Goal: Information Seeking & Learning: Find specific fact

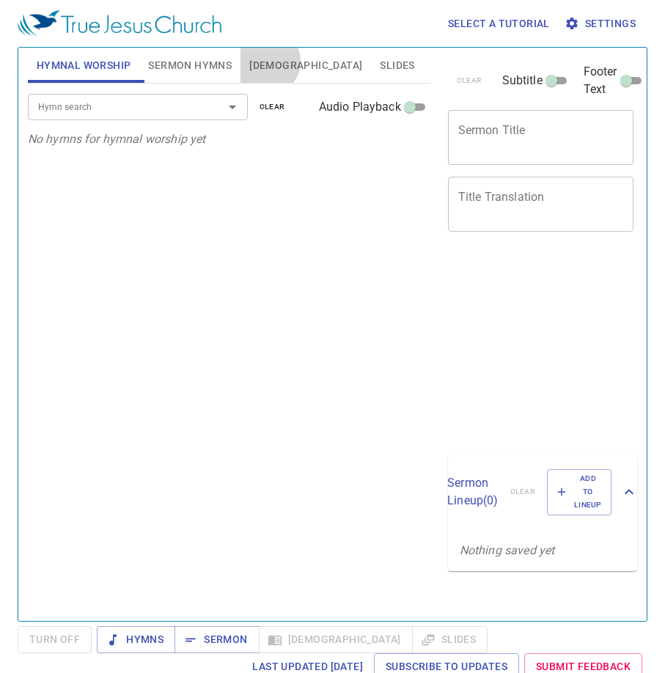
click at [267, 62] on span "Bible" at bounding box center [305, 65] width 113 height 18
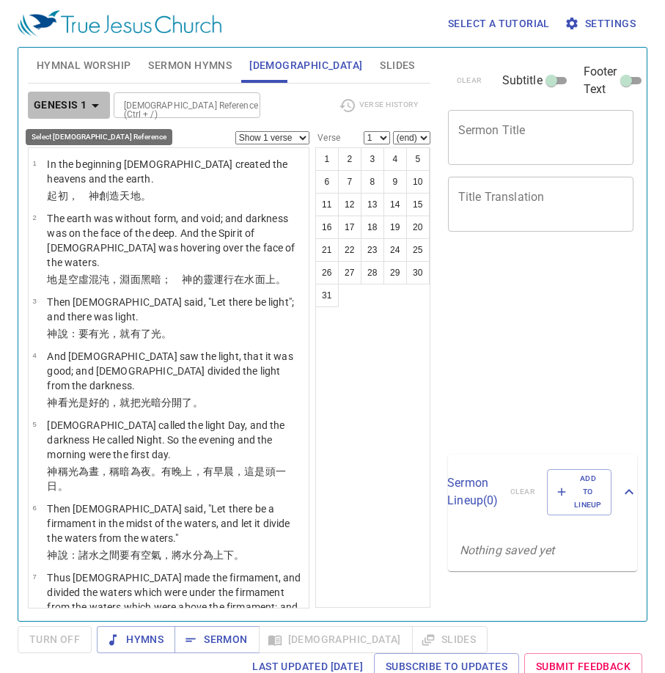
click at [95, 105] on icon "button" at bounding box center [95, 106] width 7 height 4
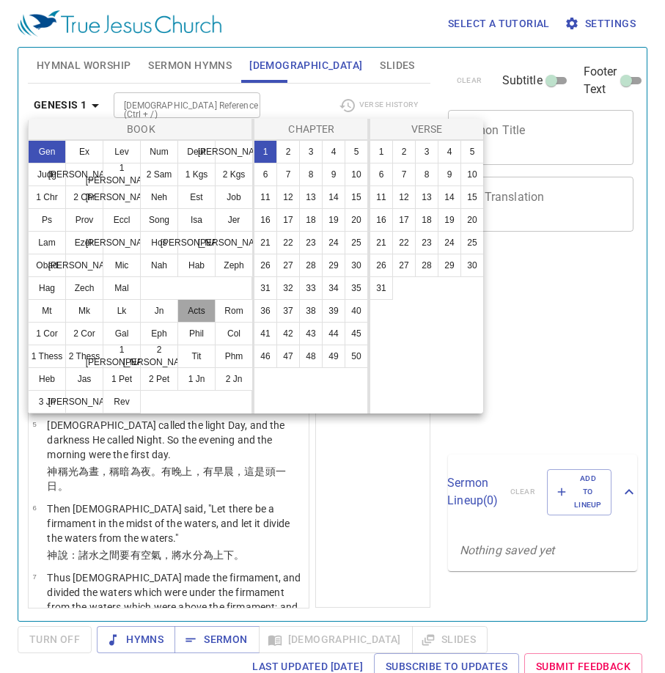
click at [199, 307] on button "Acts" at bounding box center [196, 310] width 38 height 23
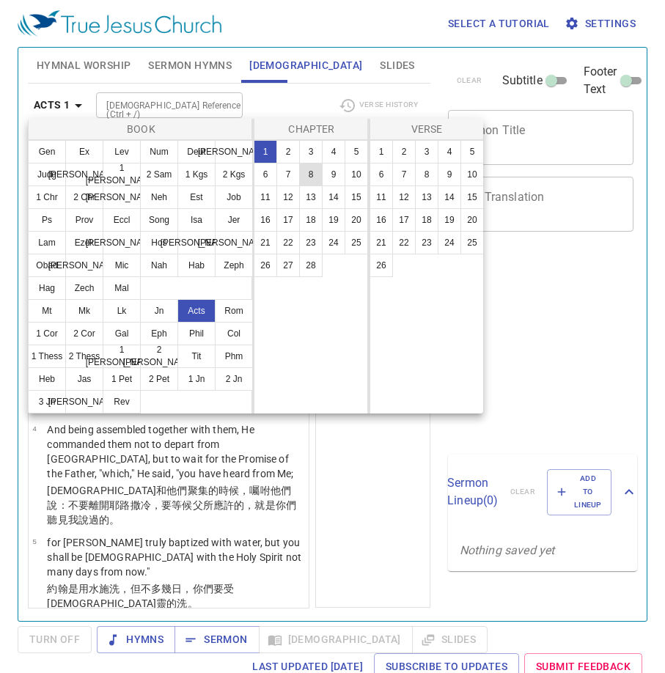
click at [313, 171] on button "8" at bounding box center [310, 174] width 23 height 23
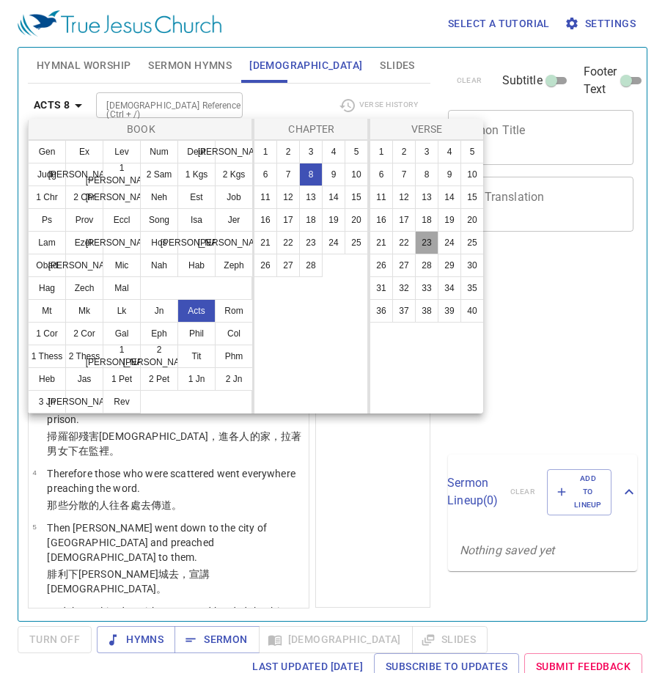
click at [426, 239] on button "23" at bounding box center [426, 242] width 23 height 23
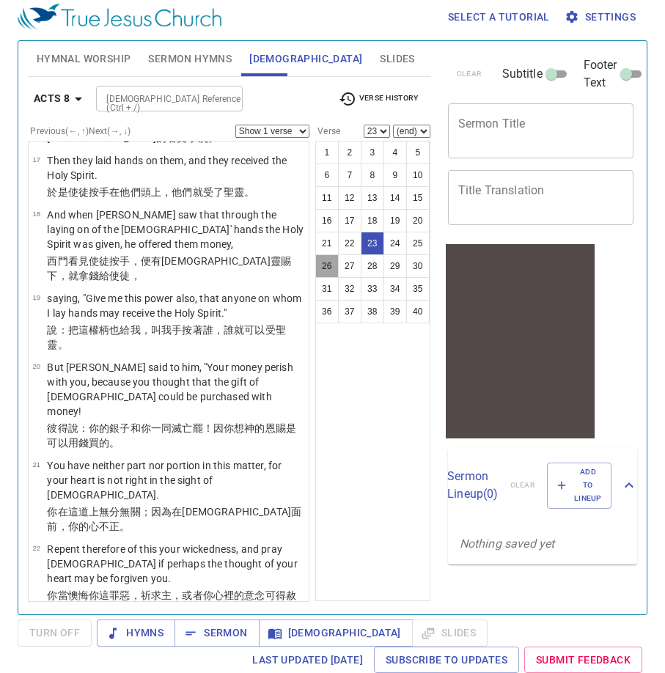
click at [325, 261] on button "26" at bounding box center [326, 265] width 23 height 23
select select "26"
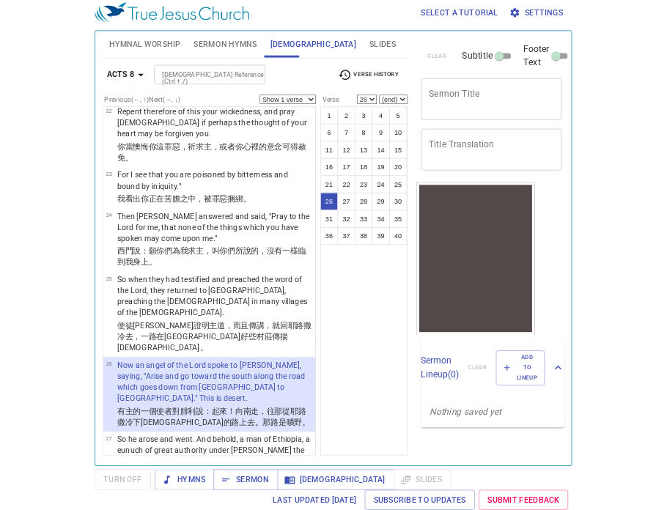
scroll to position [1781, 0]
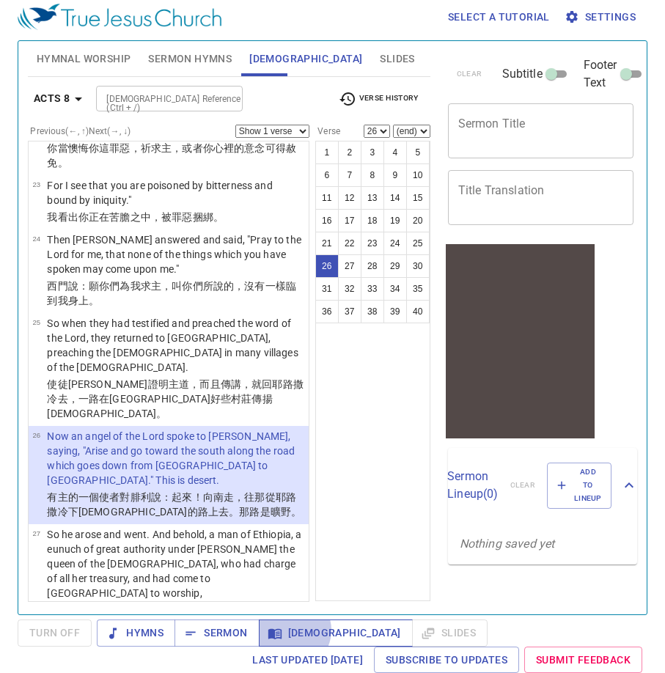
click at [289, 629] on span "[DEMOGRAPHIC_DATA]" at bounding box center [335, 633] width 130 height 18
click at [289, 629] on span "Bible" at bounding box center [335, 633] width 130 height 18
click at [302, 629] on span "Bible" at bounding box center [335, 633] width 130 height 18
click at [270, 632] on icon "button" at bounding box center [273, 633] width 13 height 10
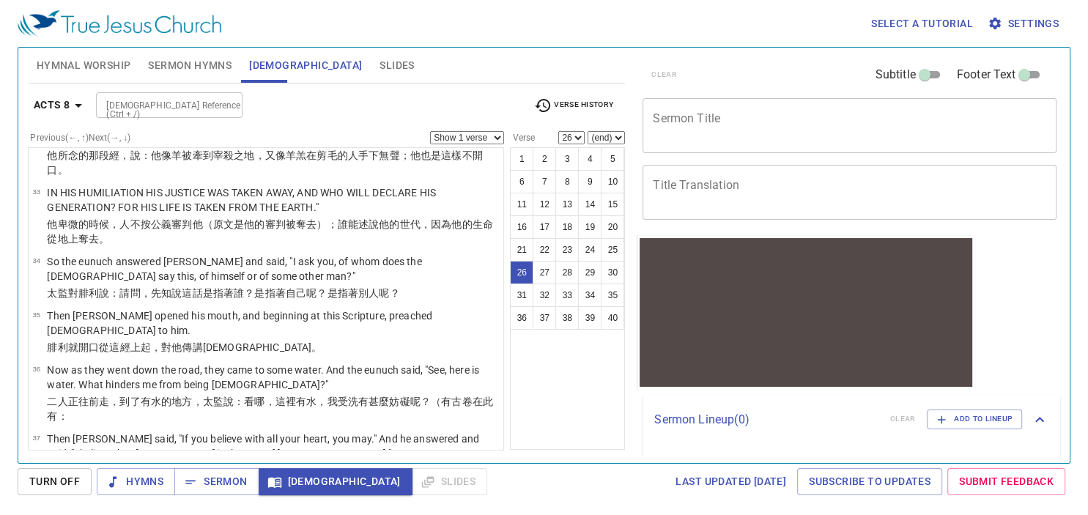
scroll to position [1268, 0]
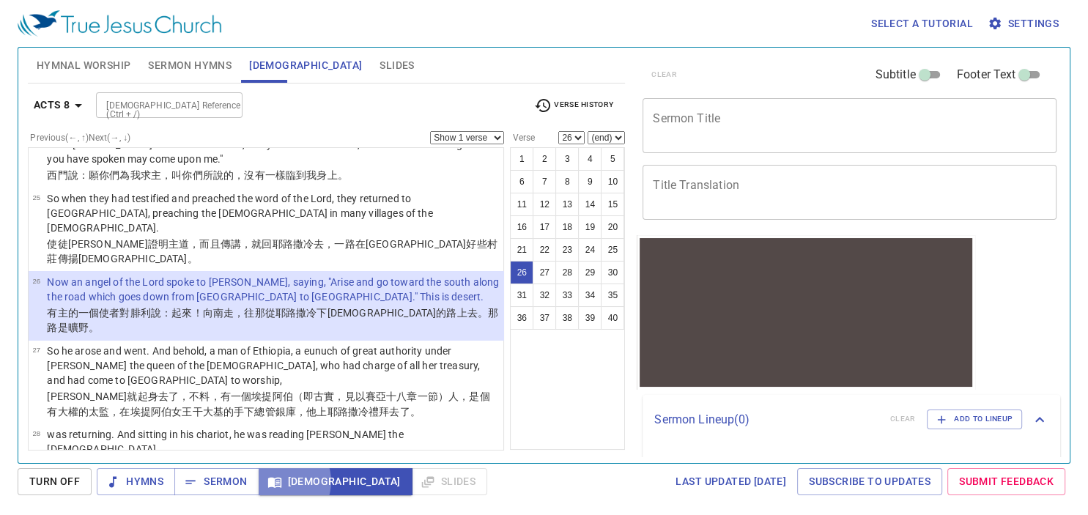
click at [278, 482] on icon "button" at bounding box center [274, 482] width 15 height 15
click at [307, 484] on span "[DEMOGRAPHIC_DATA]" at bounding box center [335, 482] width 130 height 18
click at [156, 482] on span "Hymns" at bounding box center [135, 482] width 55 height 18
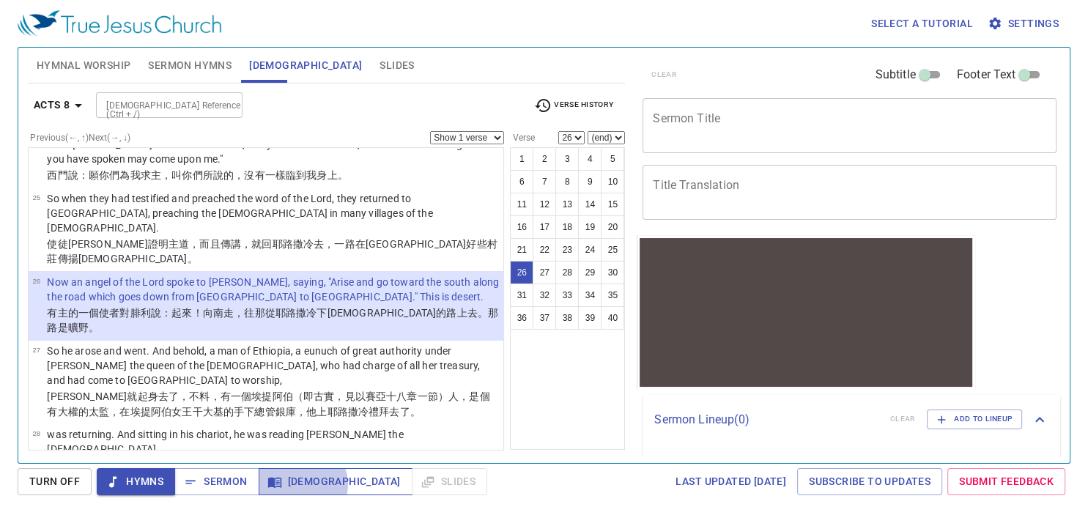
click at [300, 484] on span "[DEMOGRAPHIC_DATA]" at bounding box center [335, 482] width 130 height 18
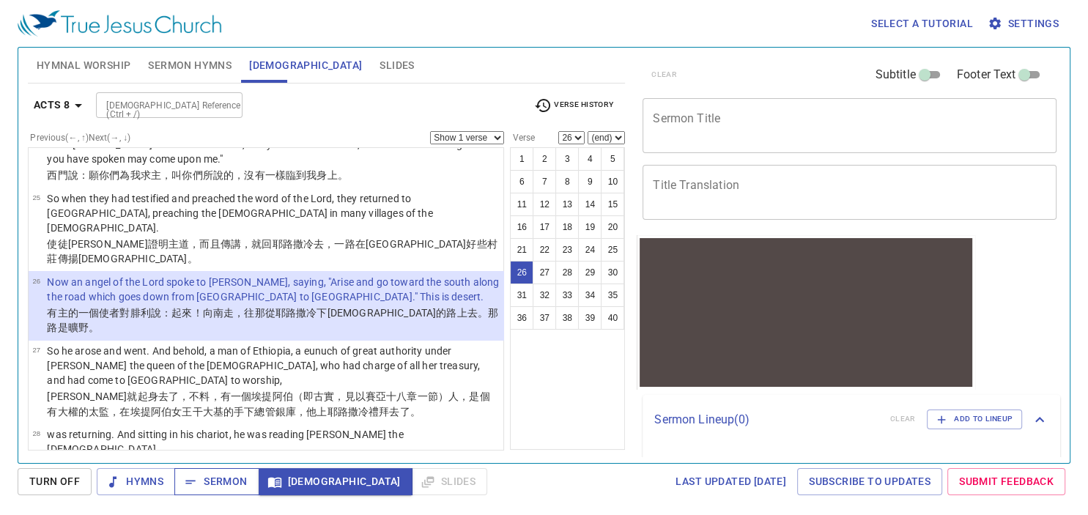
click at [224, 482] on span "Sermon" at bounding box center [216, 482] width 61 height 18
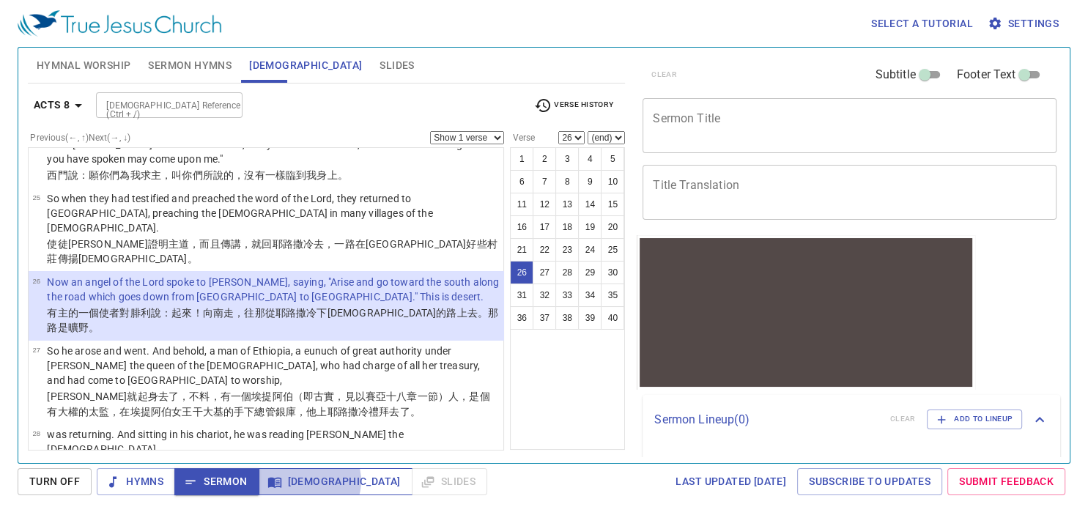
click at [308, 481] on span "[DEMOGRAPHIC_DATA]" at bounding box center [335, 482] width 130 height 18
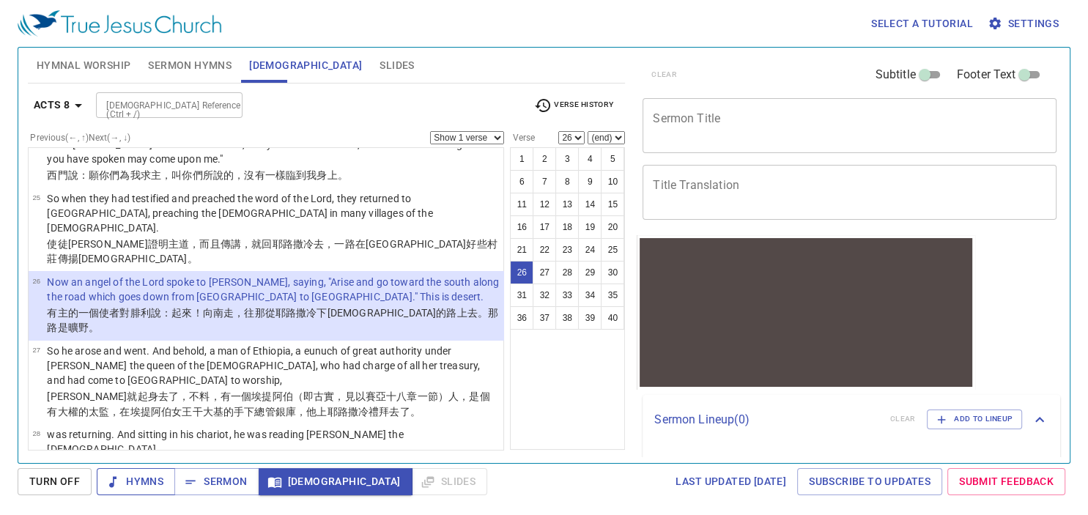
click at [148, 484] on span "Hymns" at bounding box center [135, 482] width 55 height 18
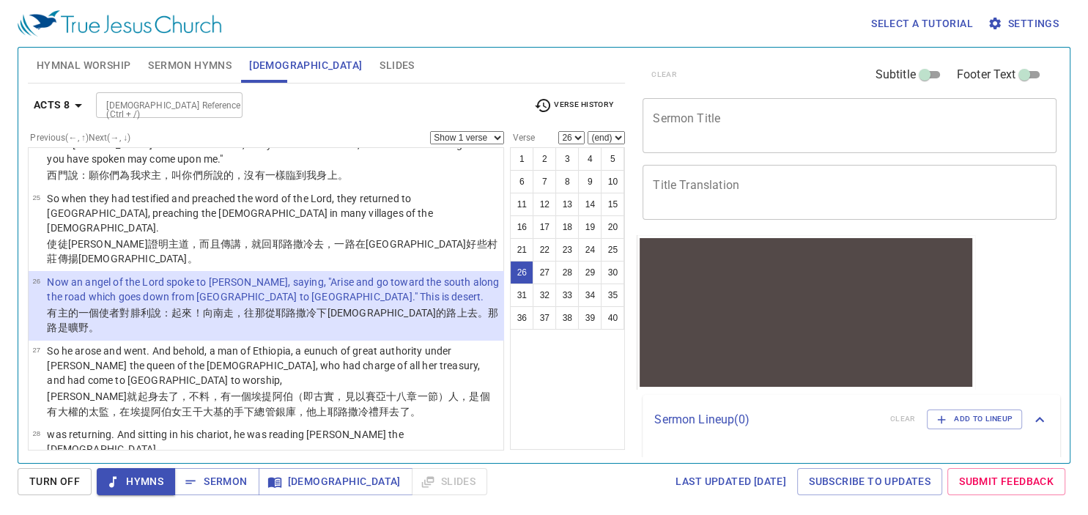
click at [193, 65] on span "Sermon Hymns" at bounding box center [190, 65] width 84 height 18
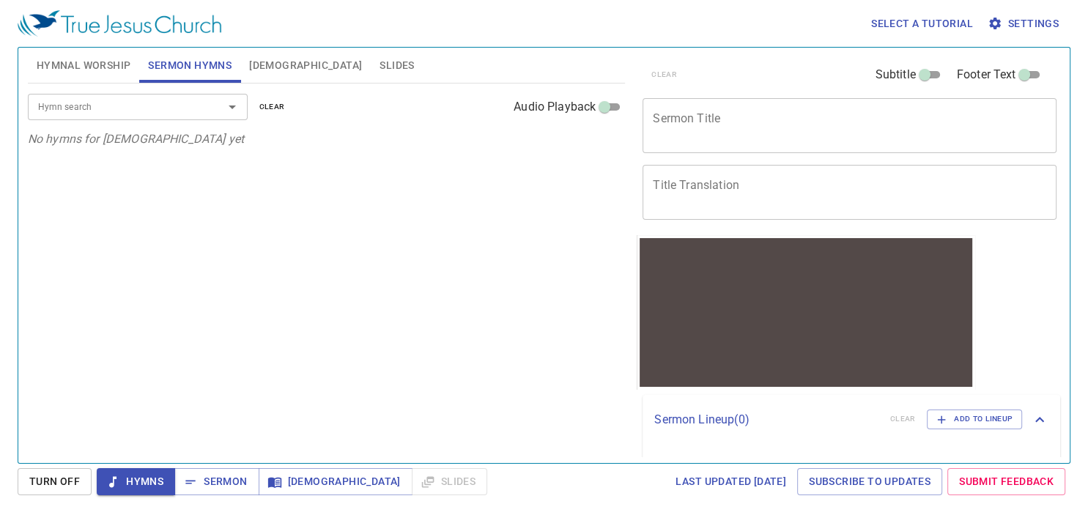
click at [110, 63] on span "Hymnal Worship" at bounding box center [84, 65] width 95 height 18
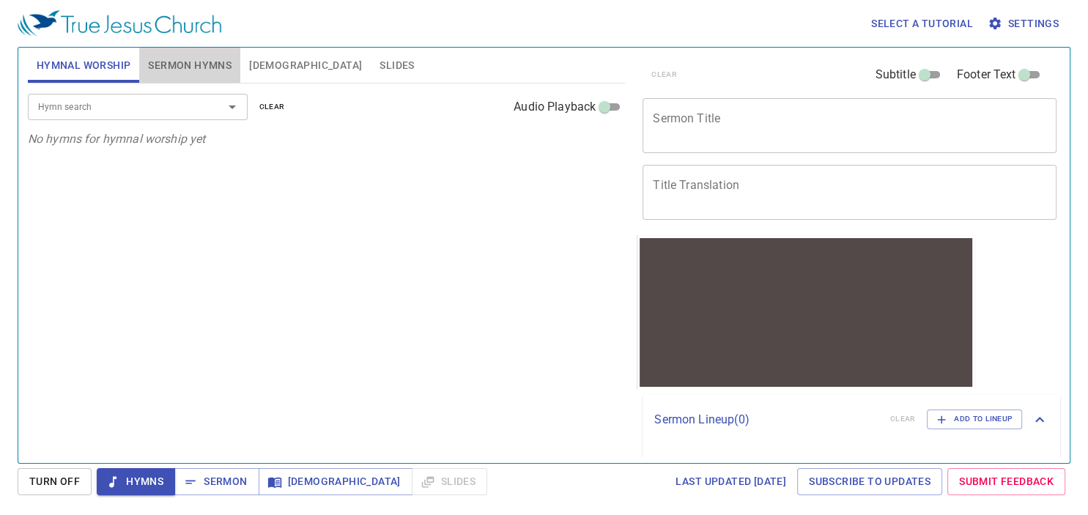
click at [204, 65] on span "Sermon Hymns" at bounding box center [190, 65] width 84 height 18
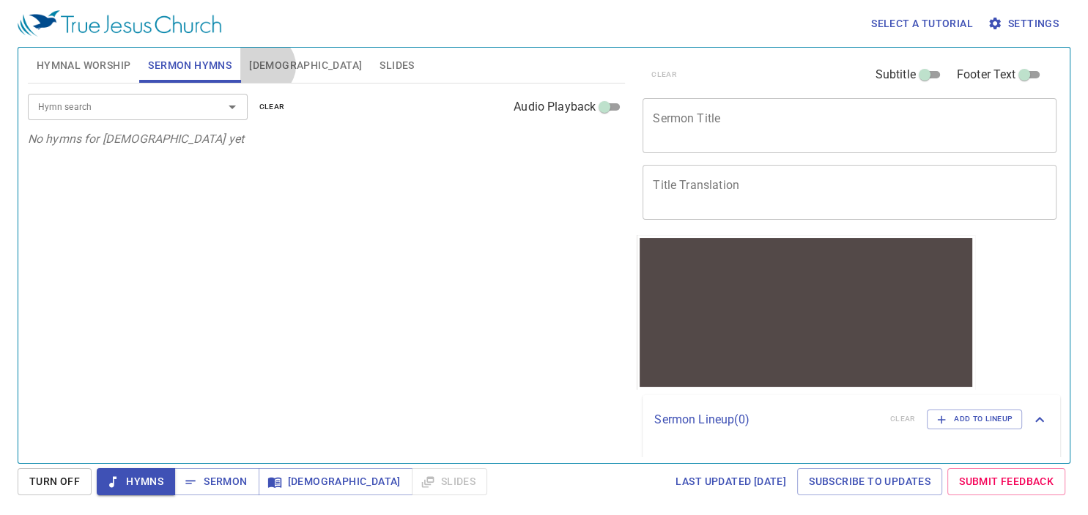
click at [265, 66] on span "[DEMOGRAPHIC_DATA]" at bounding box center [305, 65] width 113 height 18
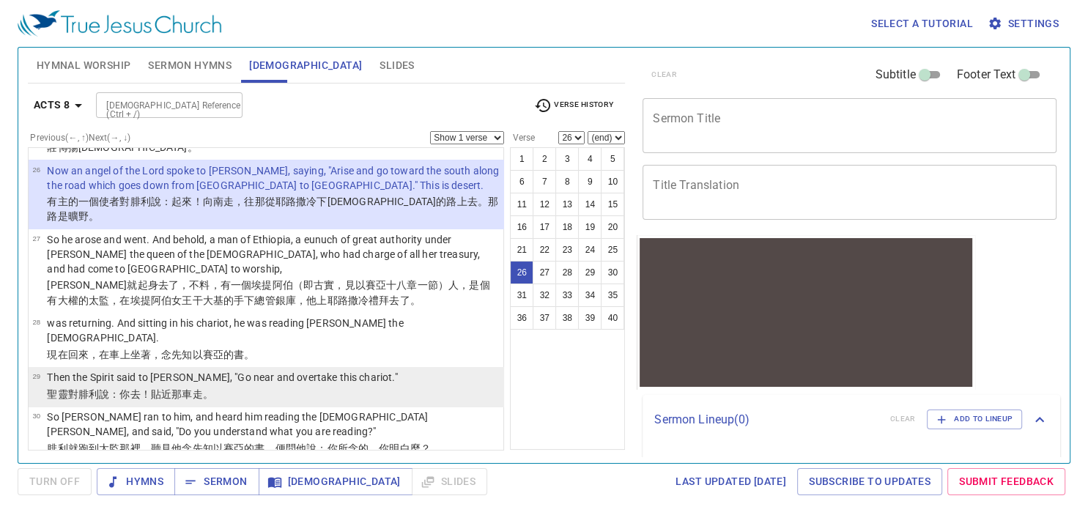
scroll to position [1408, 0]
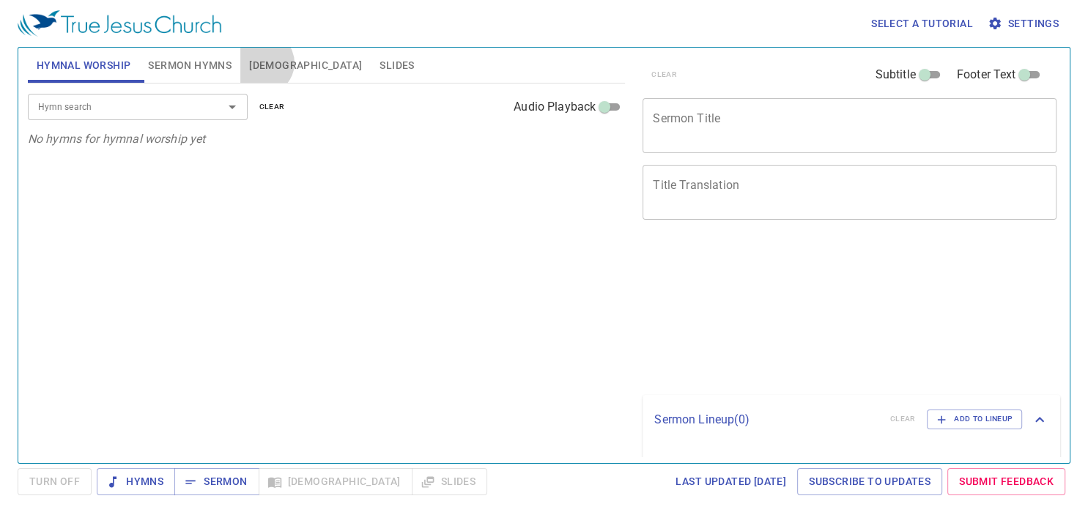
click at [263, 63] on span "[DEMOGRAPHIC_DATA]" at bounding box center [305, 65] width 113 height 18
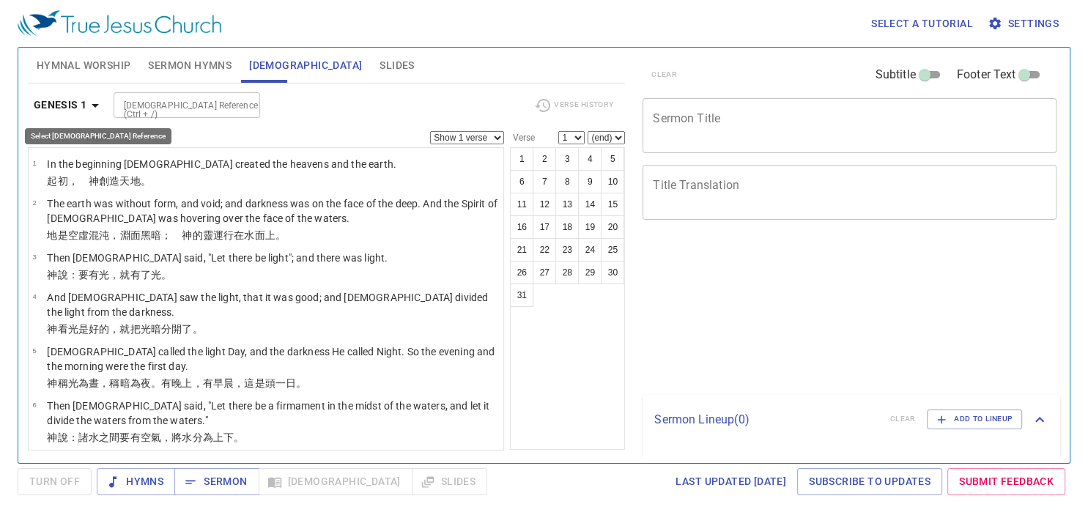
click at [92, 101] on icon "button" at bounding box center [95, 106] width 18 height 18
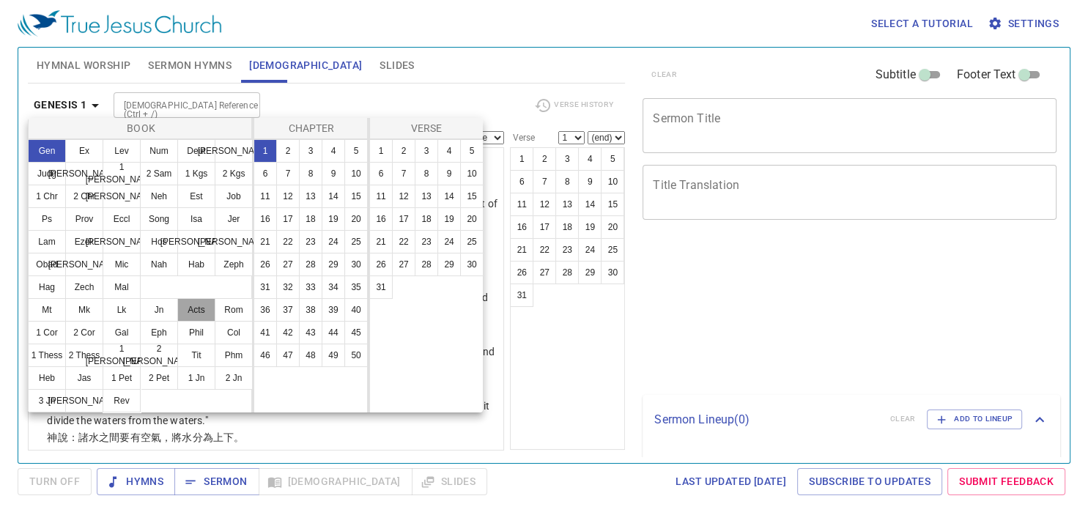
click at [201, 311] on button "Acts" at bounding box center [196, 309] width 38 height 23
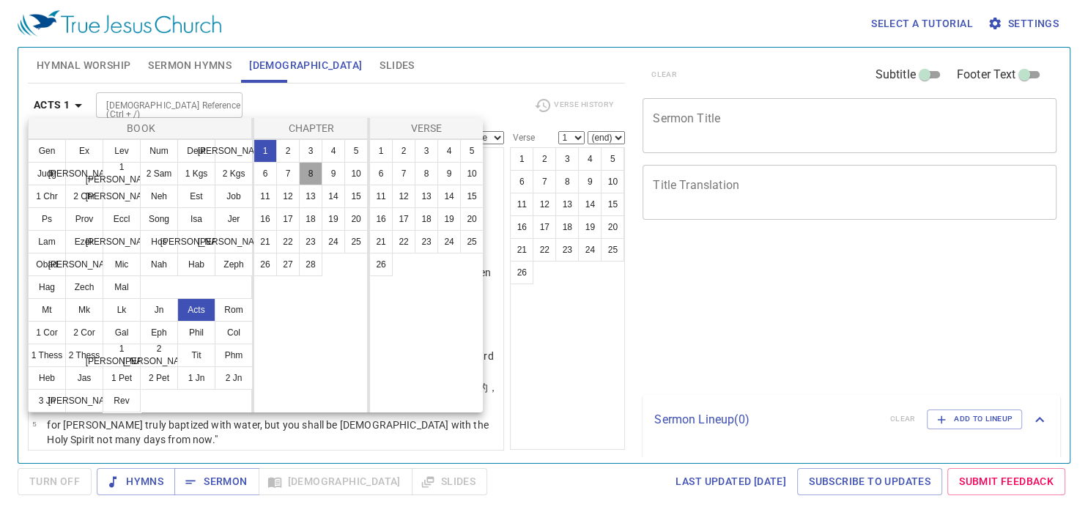
click at [310, 171] on button "8" at bounding box center [310, 173] width 23 height 23
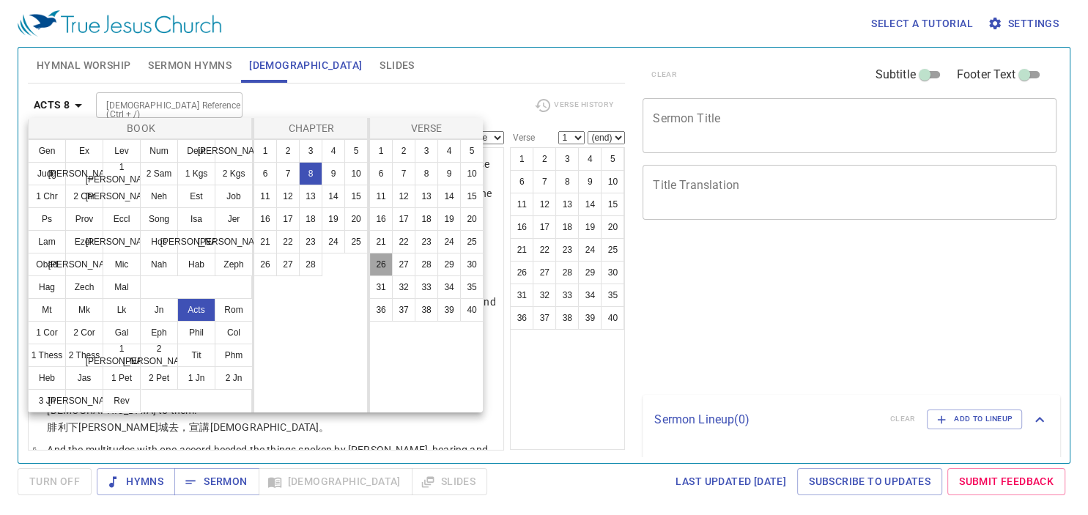
click at [382, 265] on button "26" at bounding box center [380, 264] width 23 height 23
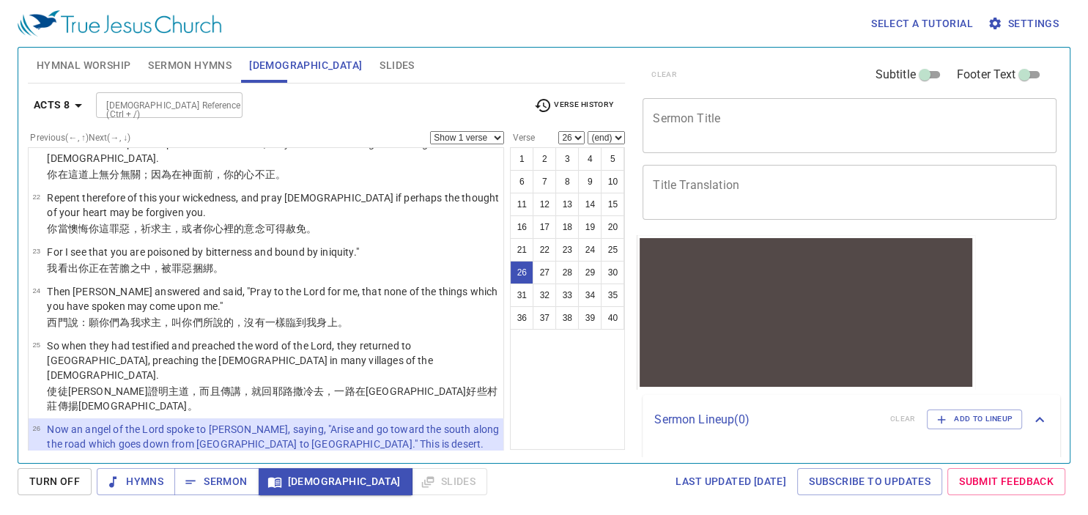
click at [78, 491] on p "So he arose and went. And behold, a man of Ethiopia, a eunuch of great authorit…" at bounding box center [273, 513] width 452 height 44
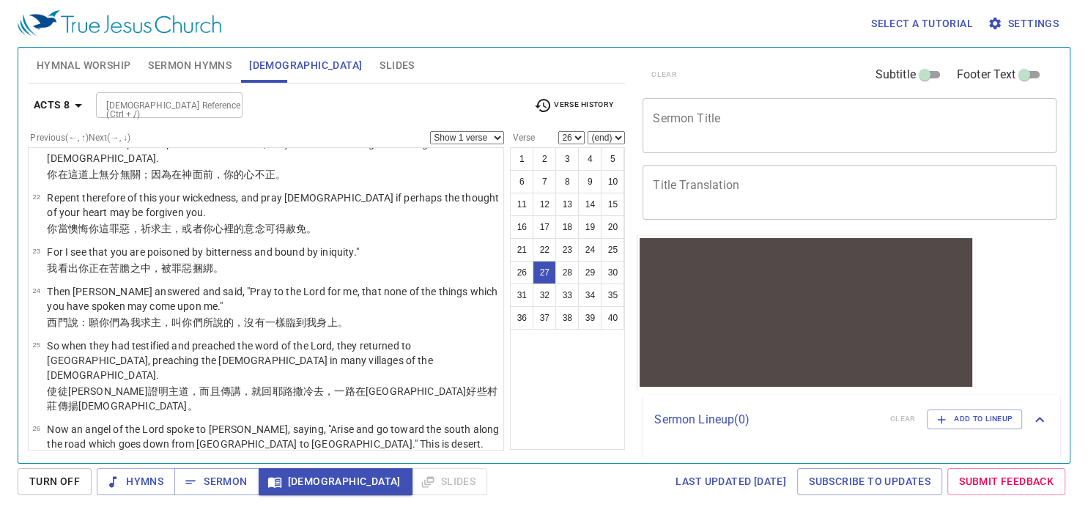
select select "27"
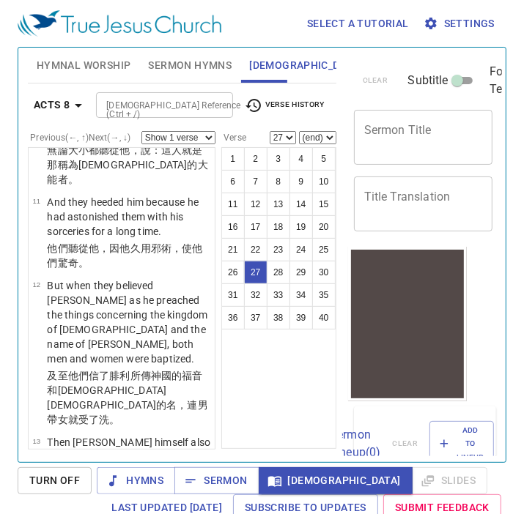
scroll to position [2205, 0]
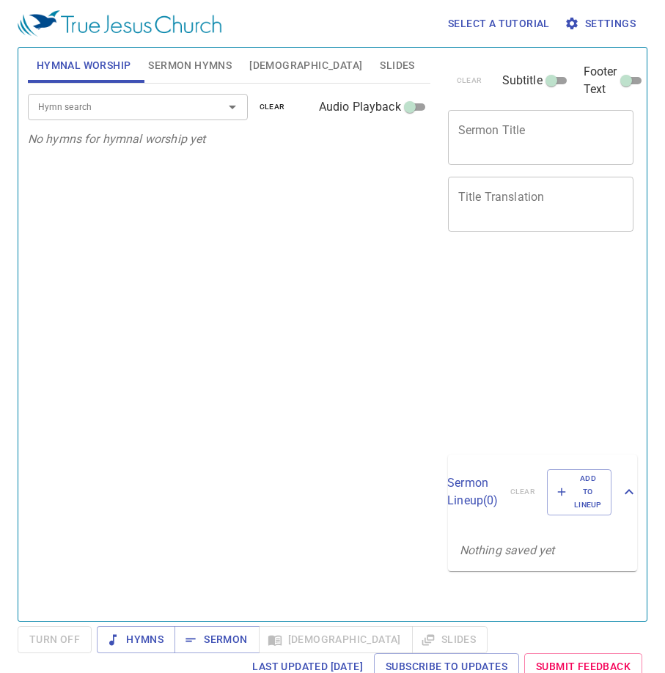
click at [260, 62] on span "[DEMOGRAPHIC_DATA]" at bounding box center [305, 65] width 113 height 18
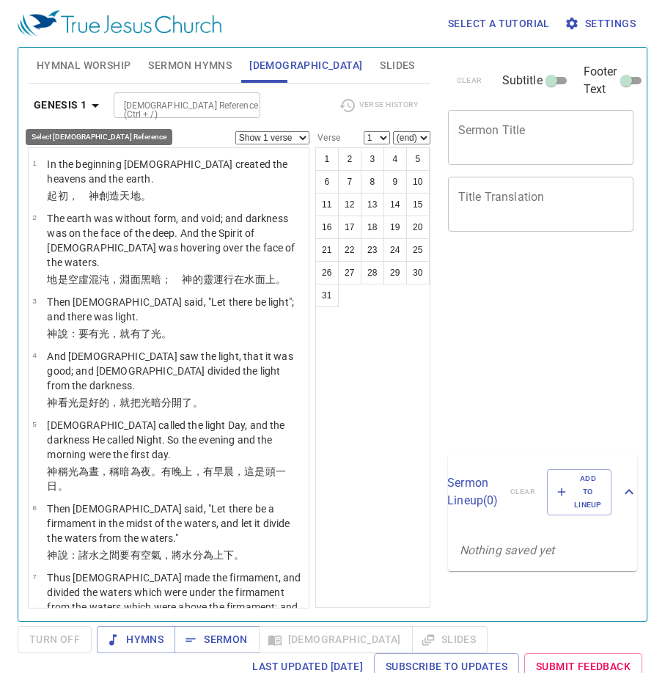
click at [96, 108] on icon "button" at bounding box center [95, 106] width 18 height 18
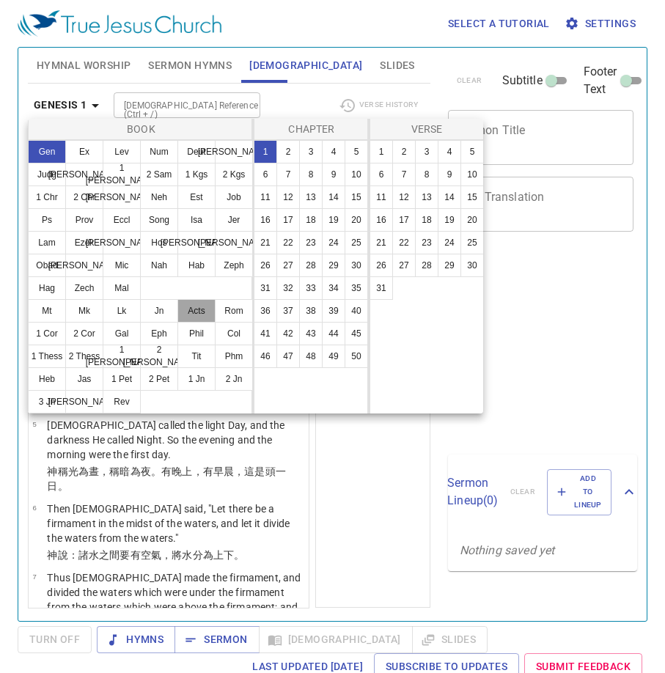
click at [193, 308] on button "Acts" at bounding box center [196, 310] width 38 height 23
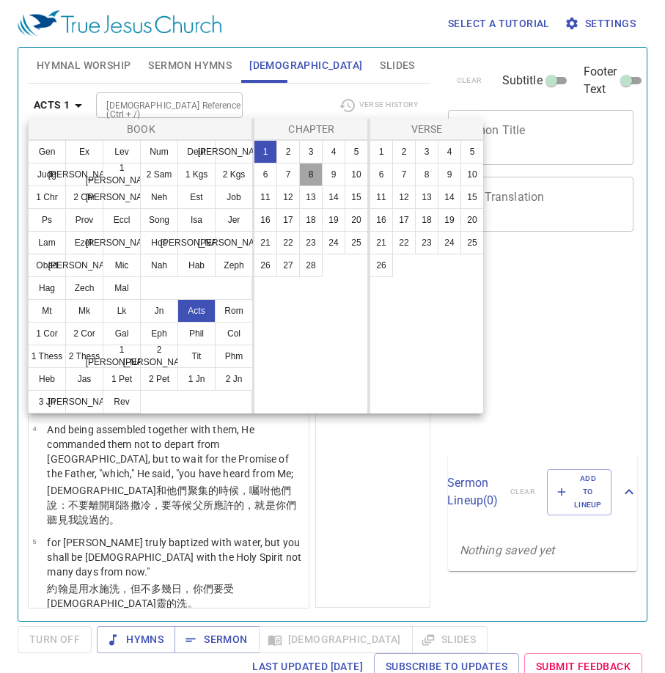
click at [314, 171] on button "8" at bounding box center [310, 174] width 23 height 23
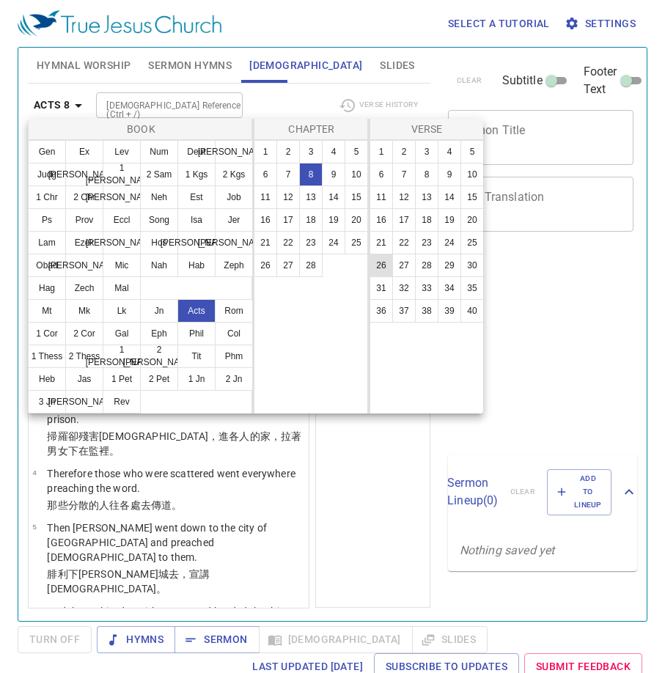
click at [383, 263] on button "26" at bounding box center [380, 265] width 23 height 23
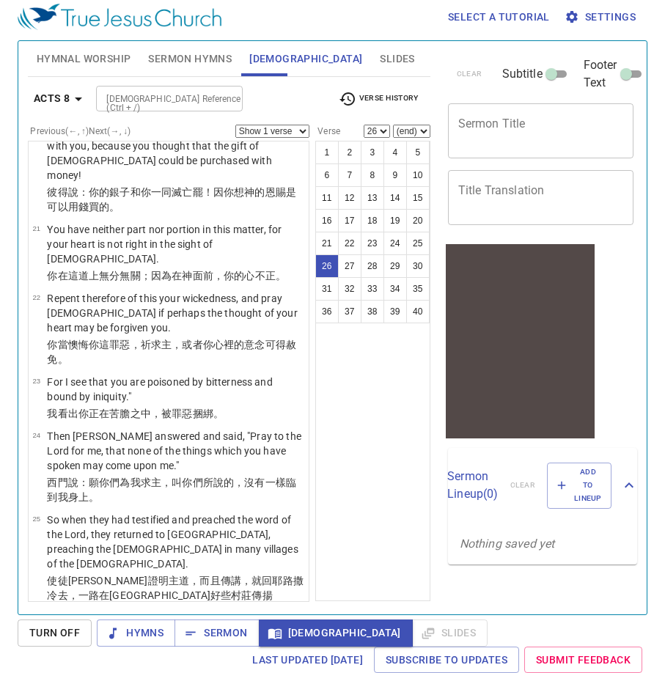
click at [215, 625] on p "Now an angel of the Lord spoke to [PERSON_NAME], saying, "Arise and go toward t…" at bounding box center [175, 654] width 257 height 59
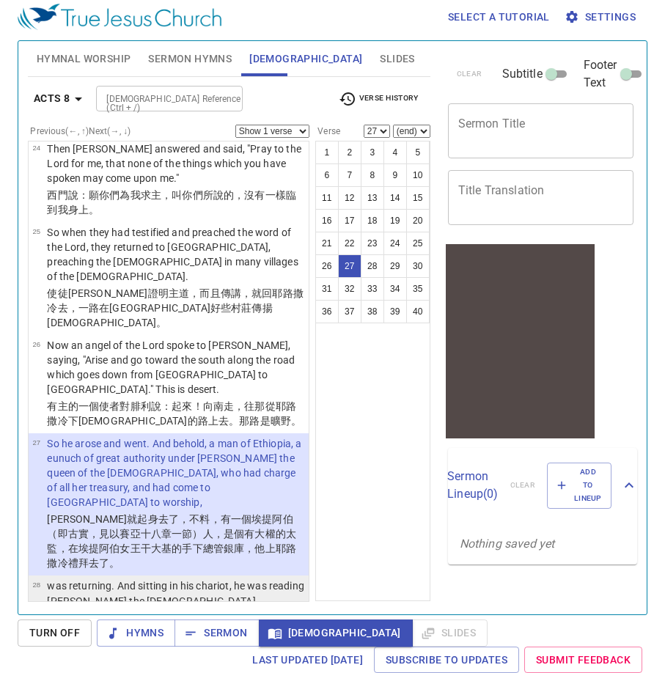
scroll to position [1922, 0]
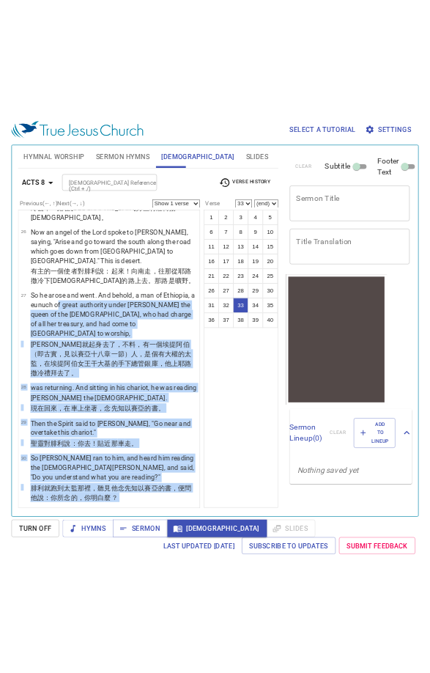
scroll to position [1937, 0]
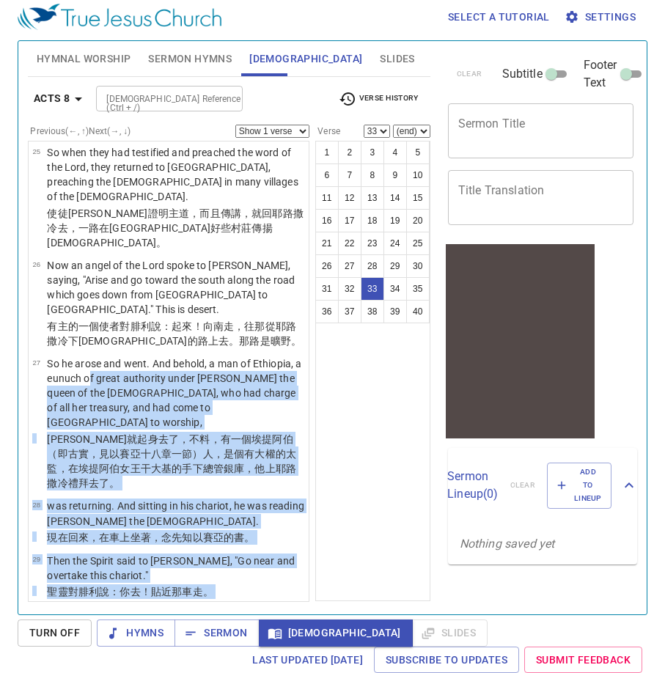
click at [185, 604] on li "30 So Philip ran to him, and heard him reading the prophet Isaiah, and said, "D…" at bounding box center [169, 646] width 280 height 84
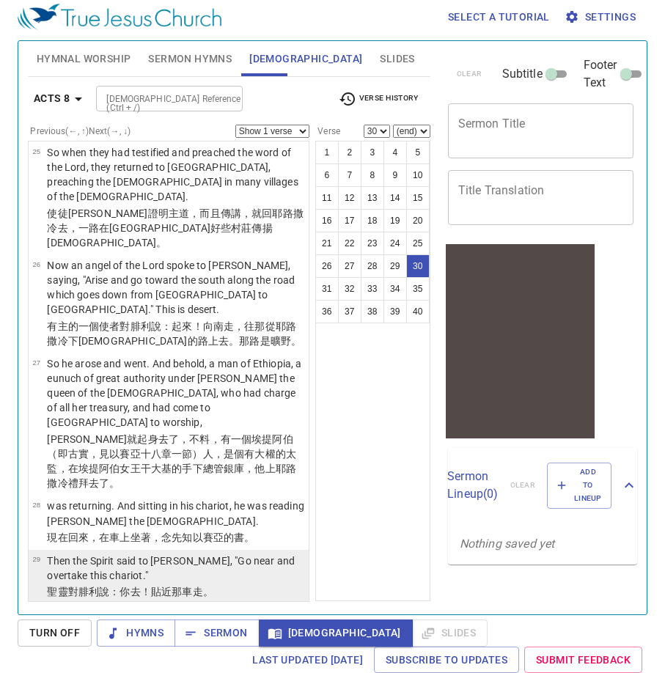
click at [115, 553] on p "Then the Spirit said to [PERSON_NAME], "Go near and overtake this chariot."" at bounding box center [175, 567] width 257 height 29
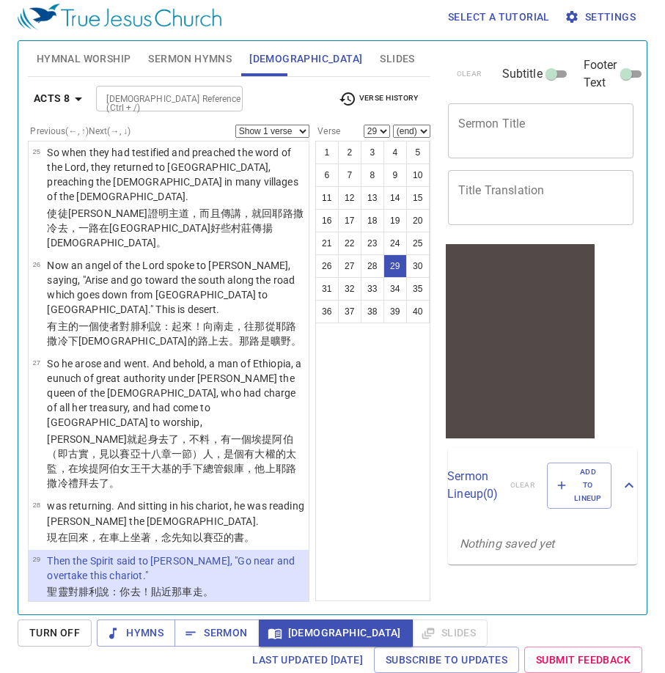
click at [121, 607] on p "So [PERSON_NAME] ran to him, and heard him reading the [DEMOGRAPHIC_DATA][PERSO…" at bounding box center [175, 629] width 257 height 44
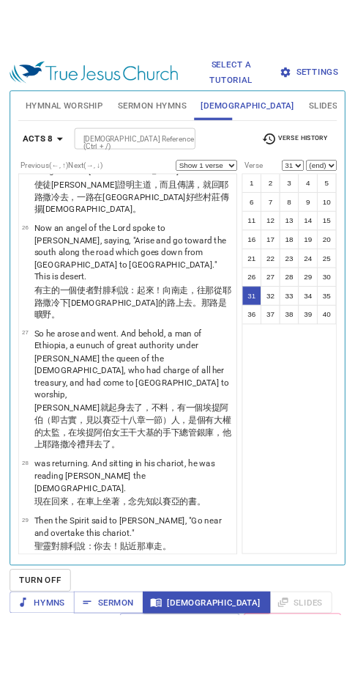
scroll to position [2670, 0]
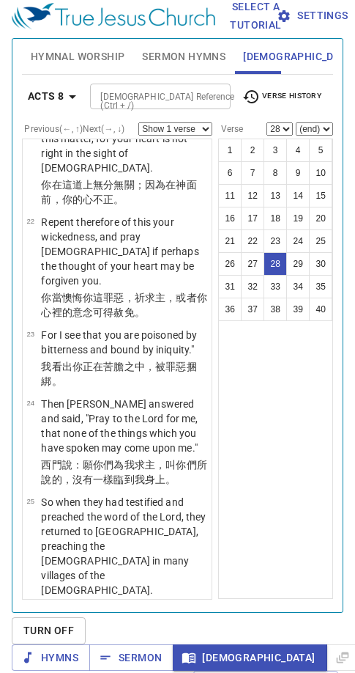
scroll to position [2318, 0]
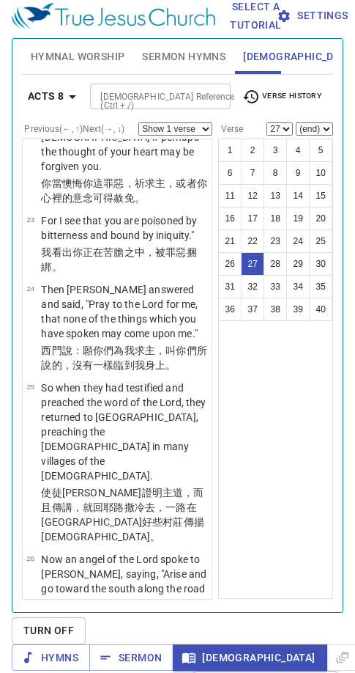
scroll to position [2459, 0]
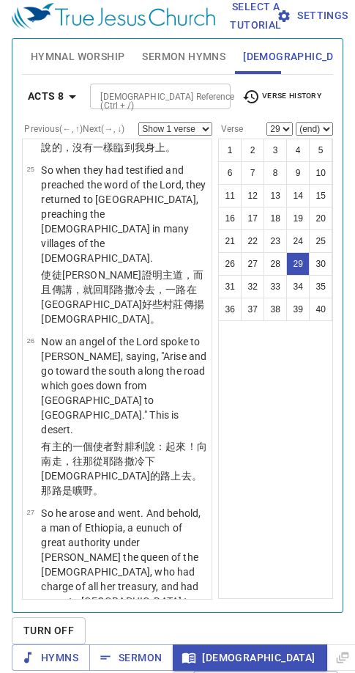
scroll to position [2670, 0]
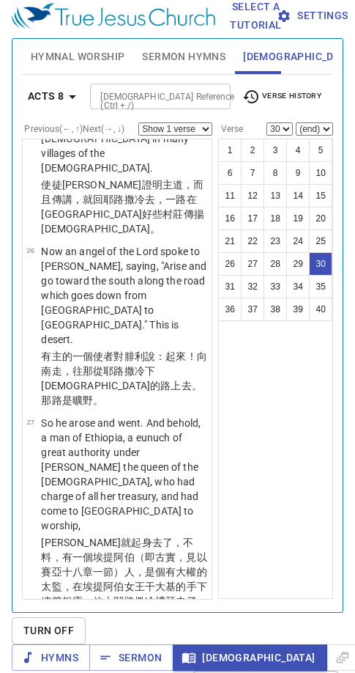
scroll to position [2811, 0]
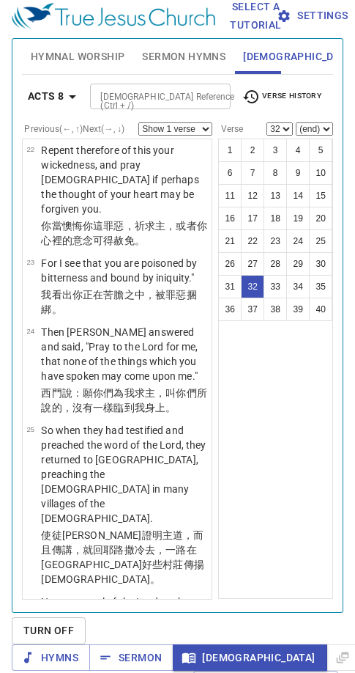
scroll to position [2389, 0]
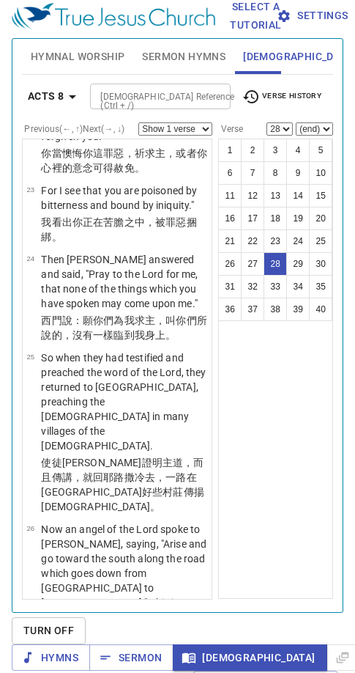
scroll to position [2529, 0]
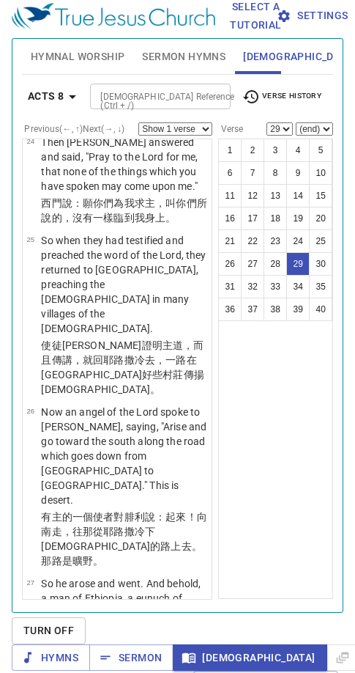
scroll to position [2600, 0]
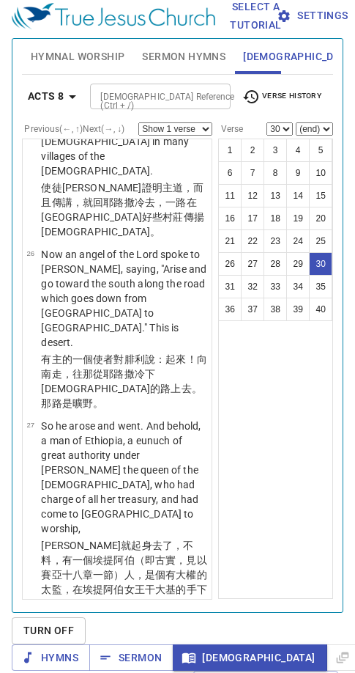
scroll to position [2740, 0]
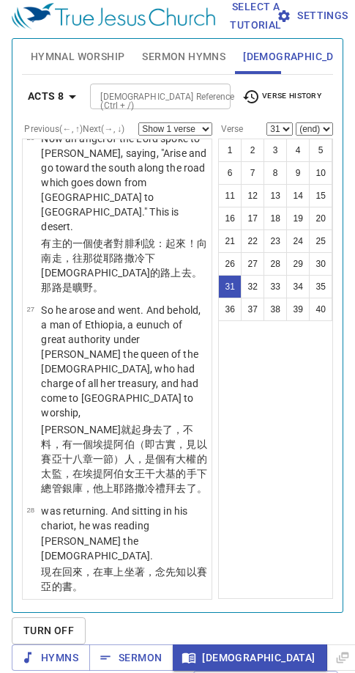
scroll to position [2881, 0]
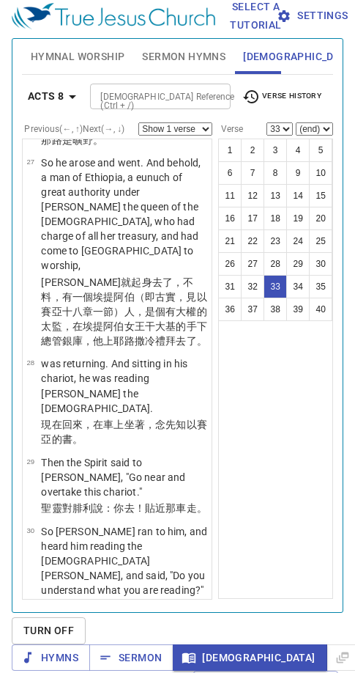
scroll to position [3022, 0]
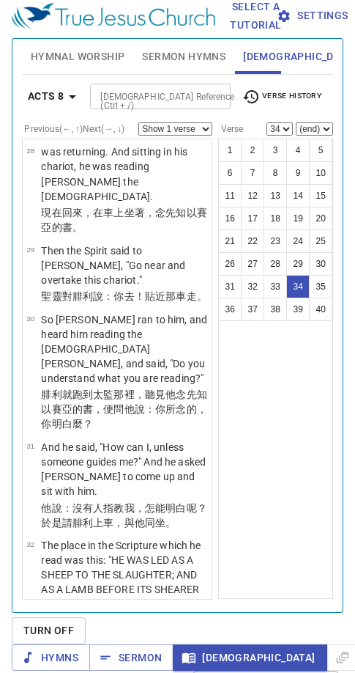
scroll to position [3233, 0]
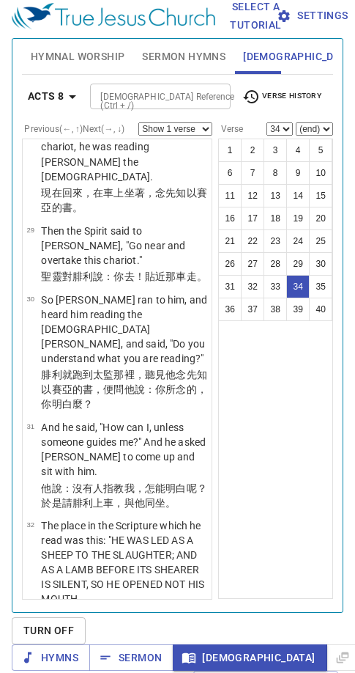
select select "35"
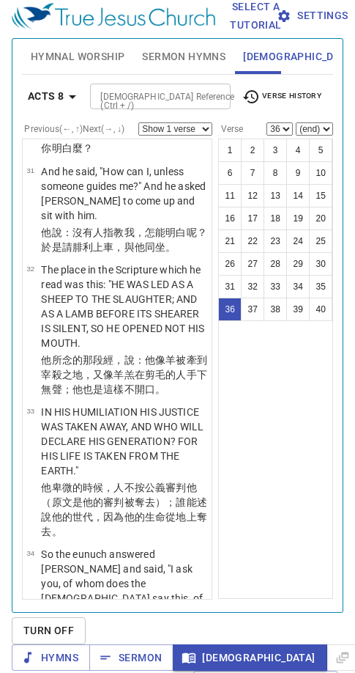
scroll to position [3514, 0]
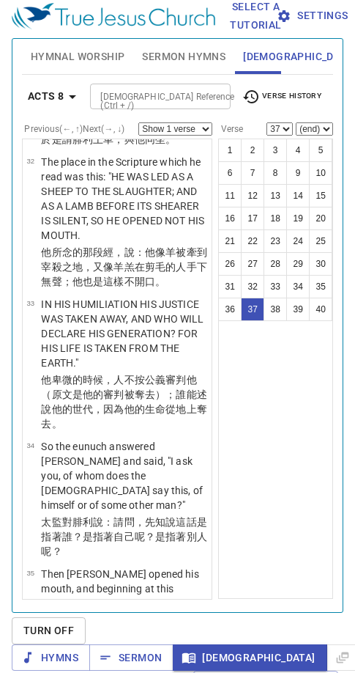
scroll to position [3655, 0]
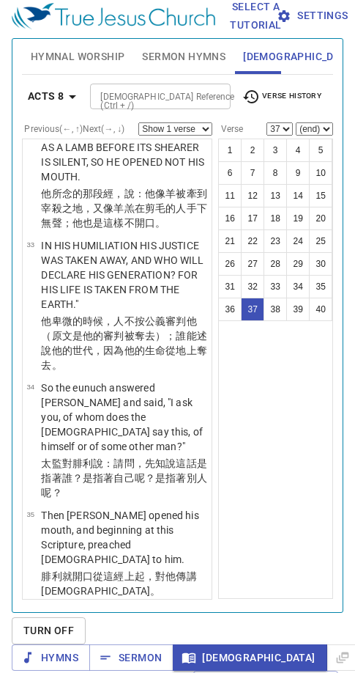
select select "39"
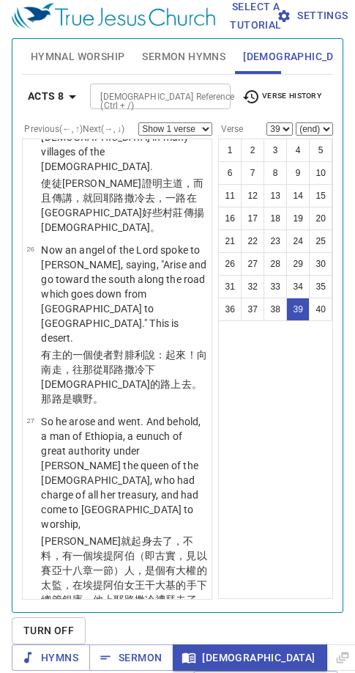
scroll to position [2670, 0]
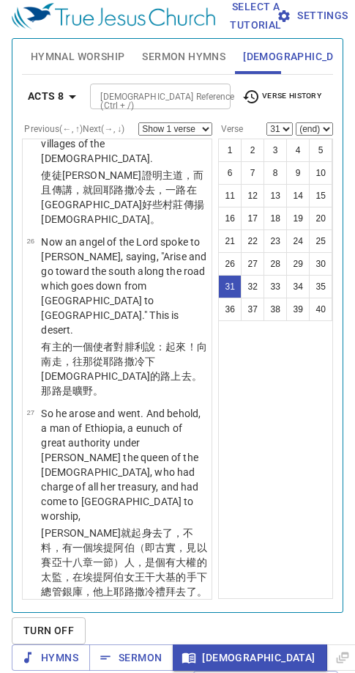
scroll to position [2740, 0]
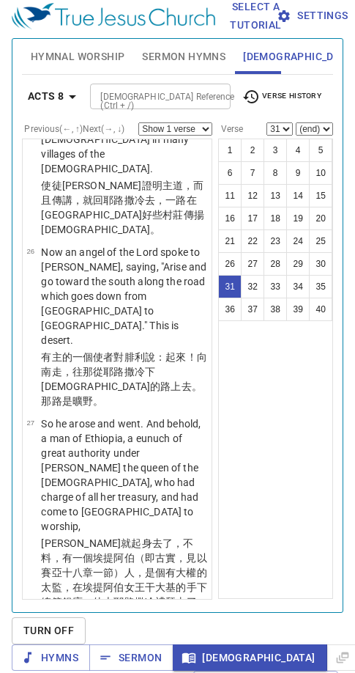
select select "30"
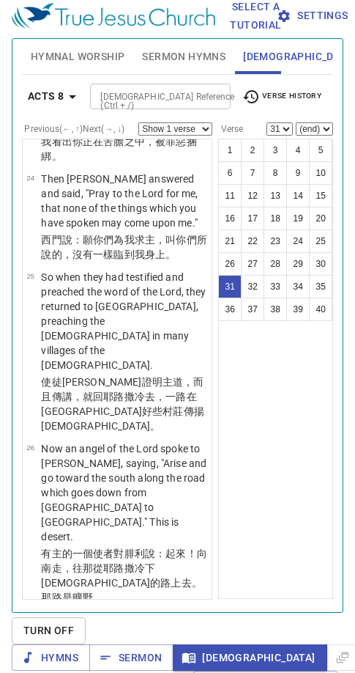
scroll to position [2459, 0]
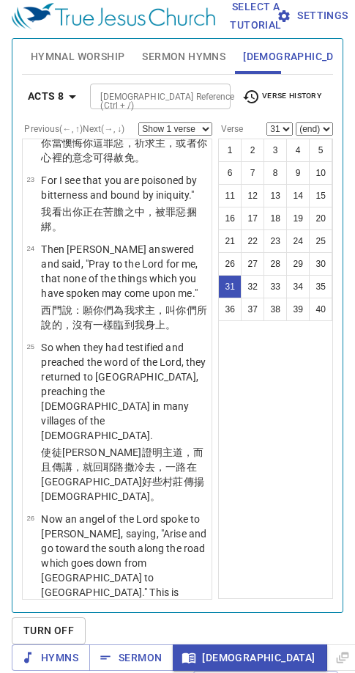
select select "27"
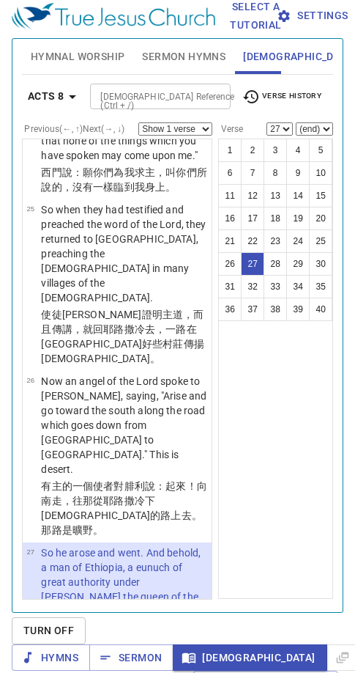
scroll to position [2600, 0]
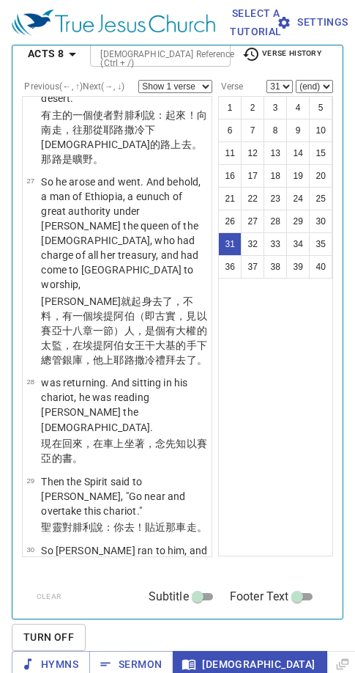
scroll to position [2928, 0]
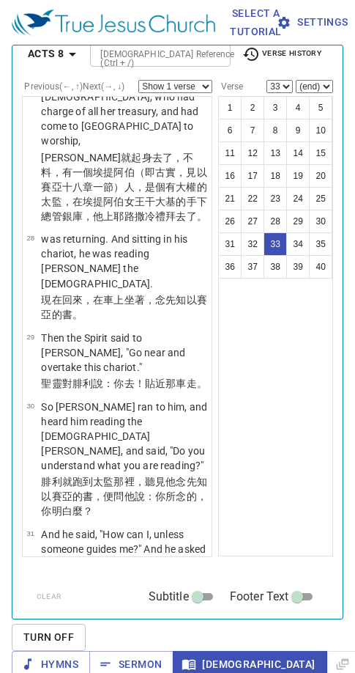
click at [120, 625] on p "The place in the Scripture which he read was this: "HE WAS LED AS A SHEEP TO TH…" at bounding box center [124, 669] width 166 height 88
select select "32"
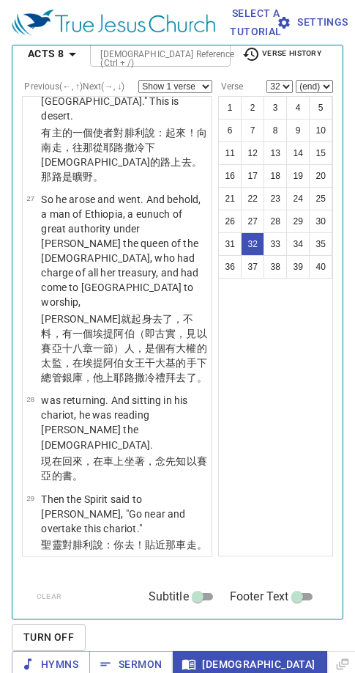
scroll to position [3118, 0]
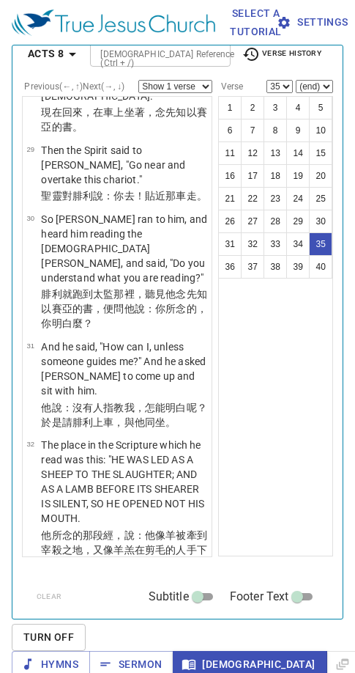
scroll to position [3259, 0]
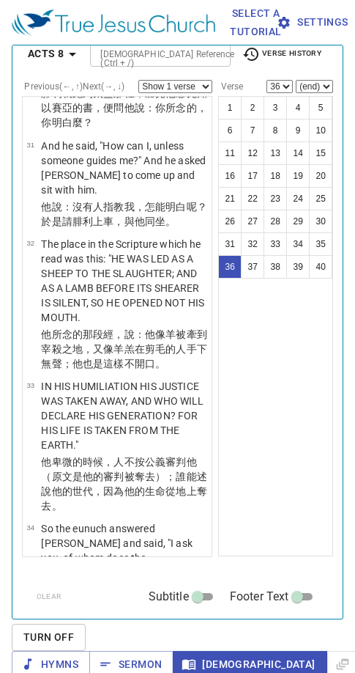
scroll to position [3470, 0]
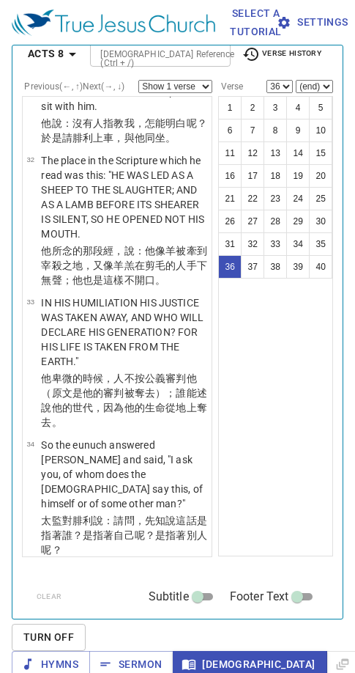
select select "39"
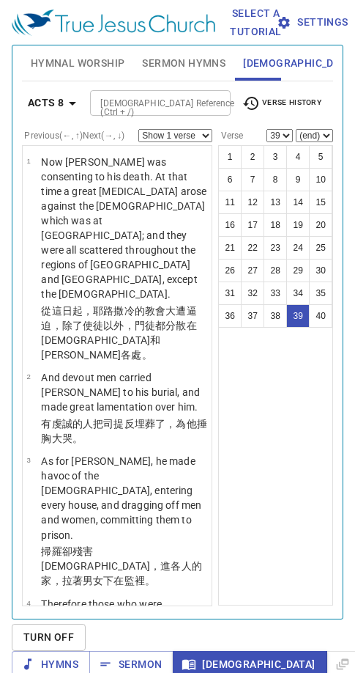
select select "39"
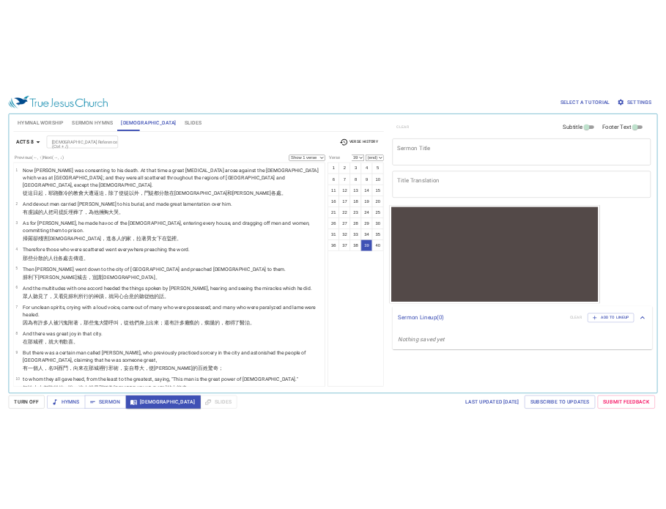
scroll to position [2, 0]
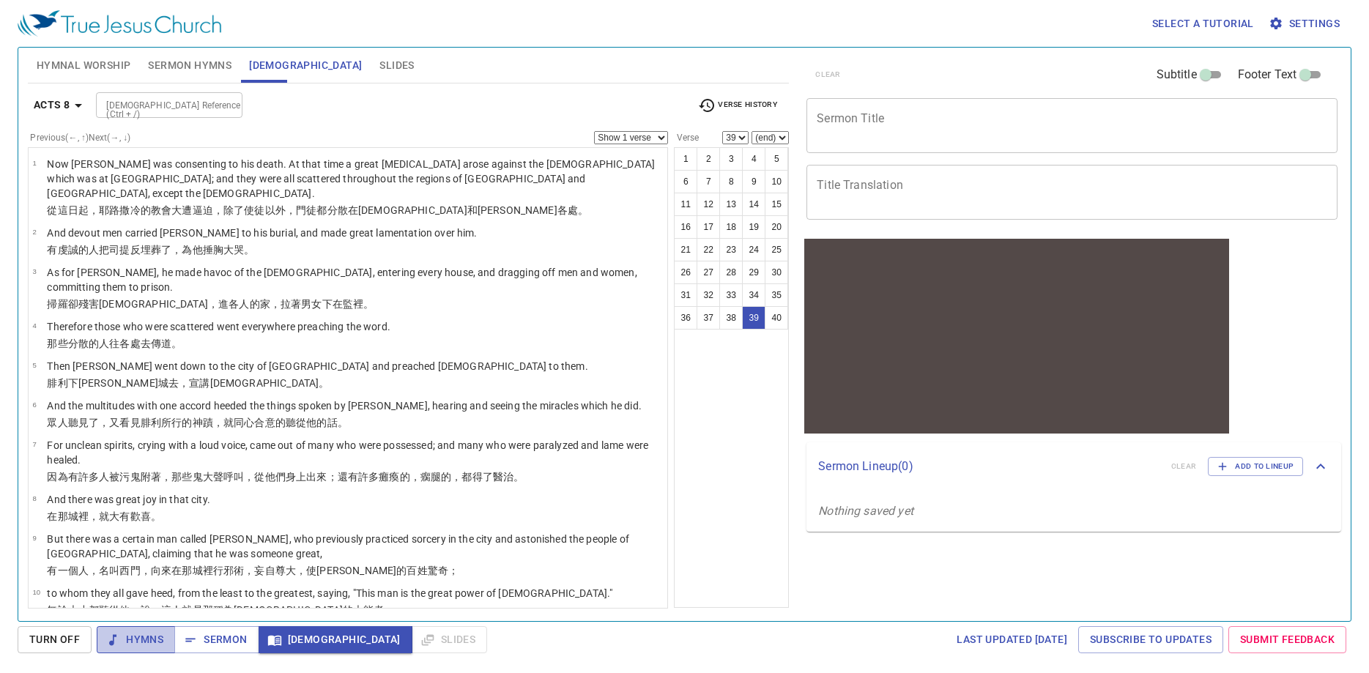
click at [135, 640] on span "Hymns" at bounding box center [135, 640] width 55 height 18
click at [355, 131] on select "Show 1 verse Show 2 verses Show 3 verses Show 4 verses Show 5 verses" at bounding box center [631, 137] width 74 height 13
click at [355, 92] on div "[DEMOGRAPHIC_DATA] Reference (Ctrl + /) [DEMOGRAPHIC_DATA] Reference (Ctrl + /)" at bounding box center [391, 105] width 590 height 26
click at [355, 131] on select "Show 1 verse Show 2 verses Show 3 verses Show 4 verses Show 5 verses" at bounding box center [631, 137] width 74 height 13
select select "2"
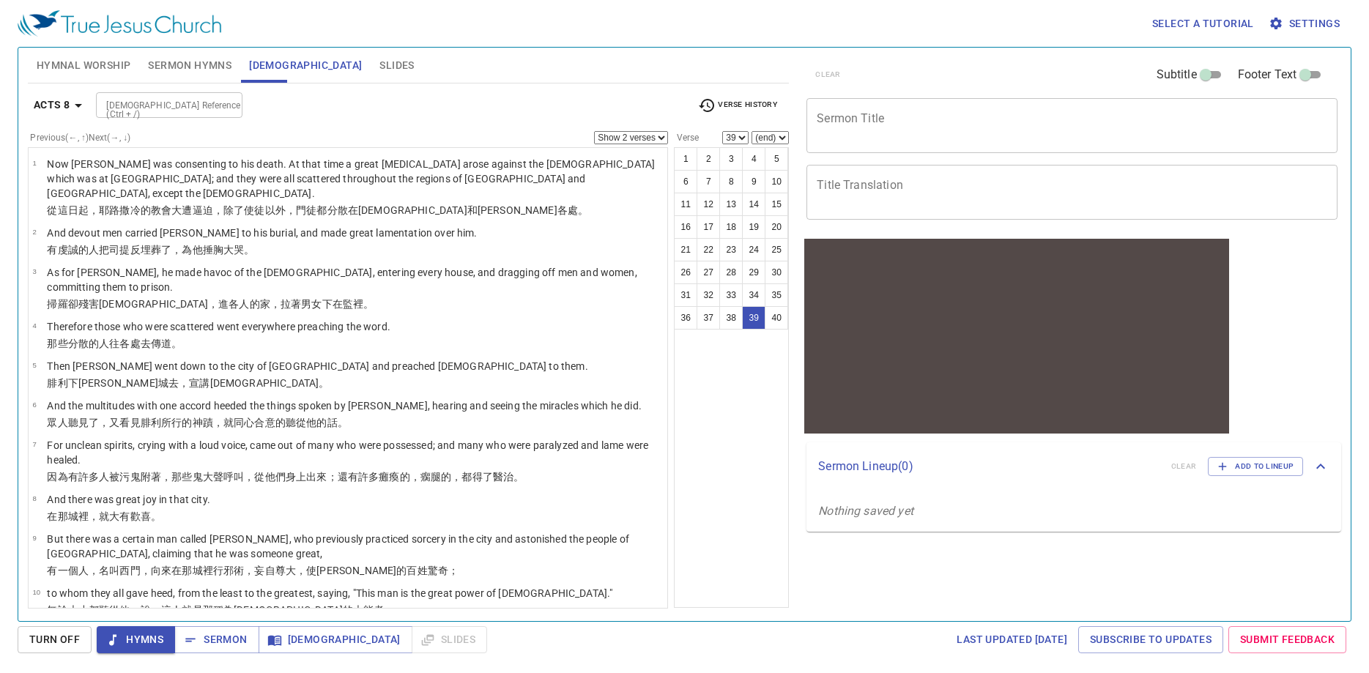
click option "Show 2 verses" at bounding box center [0, 0] width 0 height 0
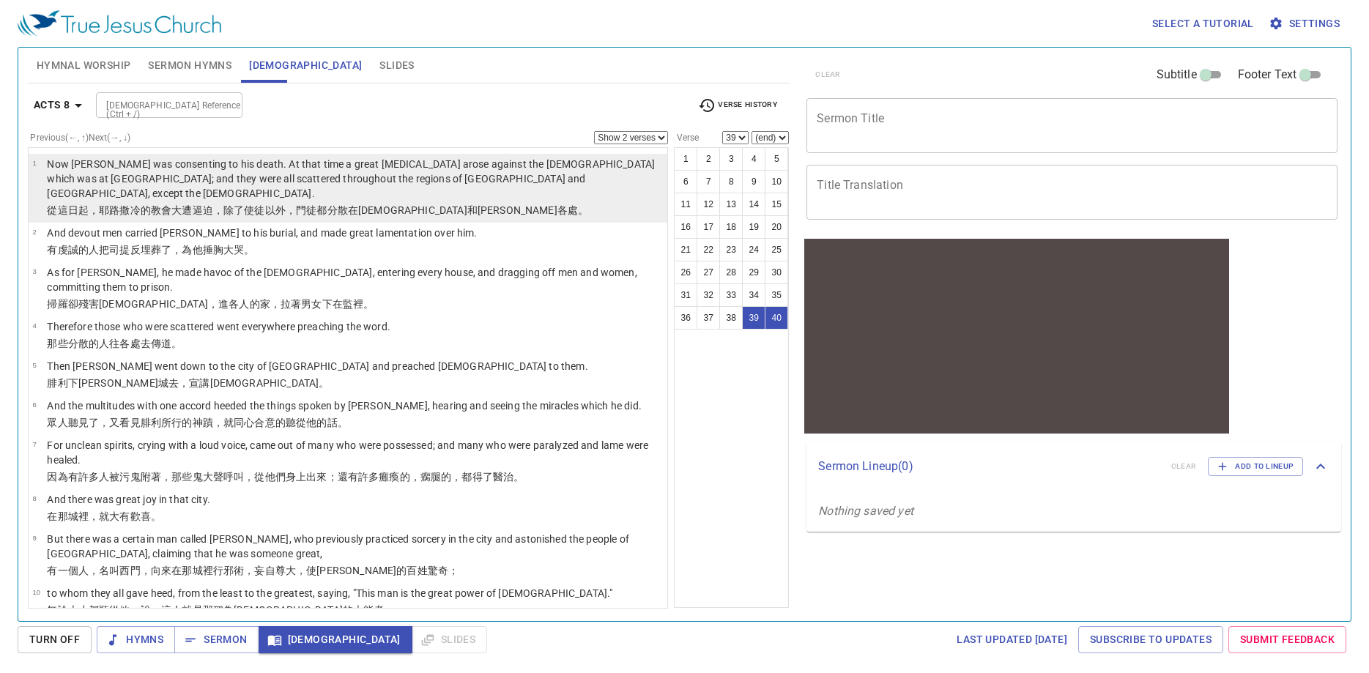
click at [353, 204] on wg1289 "在 [DEMOGRAPHIC_DATA] 撒瑪利亞 各處 。" at bounding box center [468, 210] width 240 height 12
select select "1"
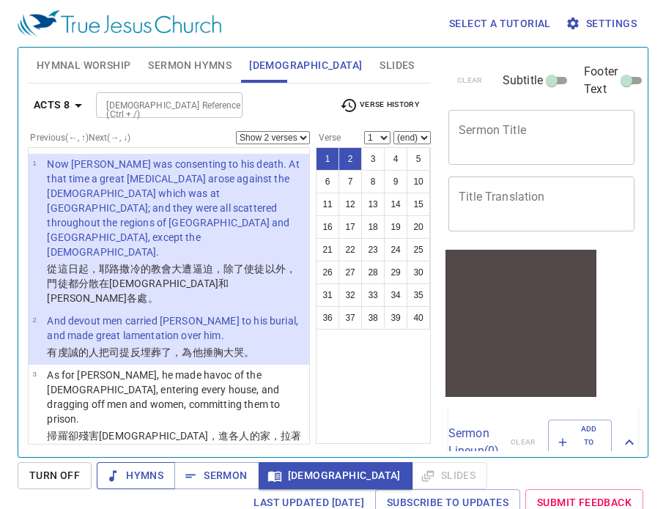
click at [158, 477] on span "Hymns" at bounding box center [135, 476] width 55 height 18
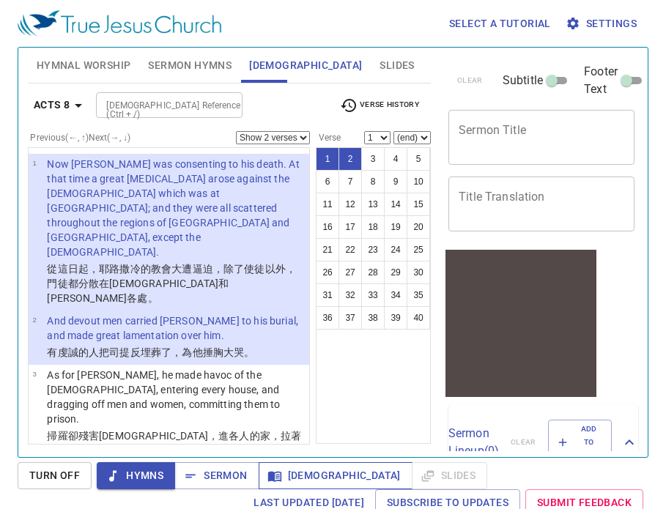
click at [290, 468] on span "[DEMOGRAPHIC_DATA]" at bounding box center [335, 476] width 130 height 18
